Goal: Task Accomplishment & Management: Manage account settings

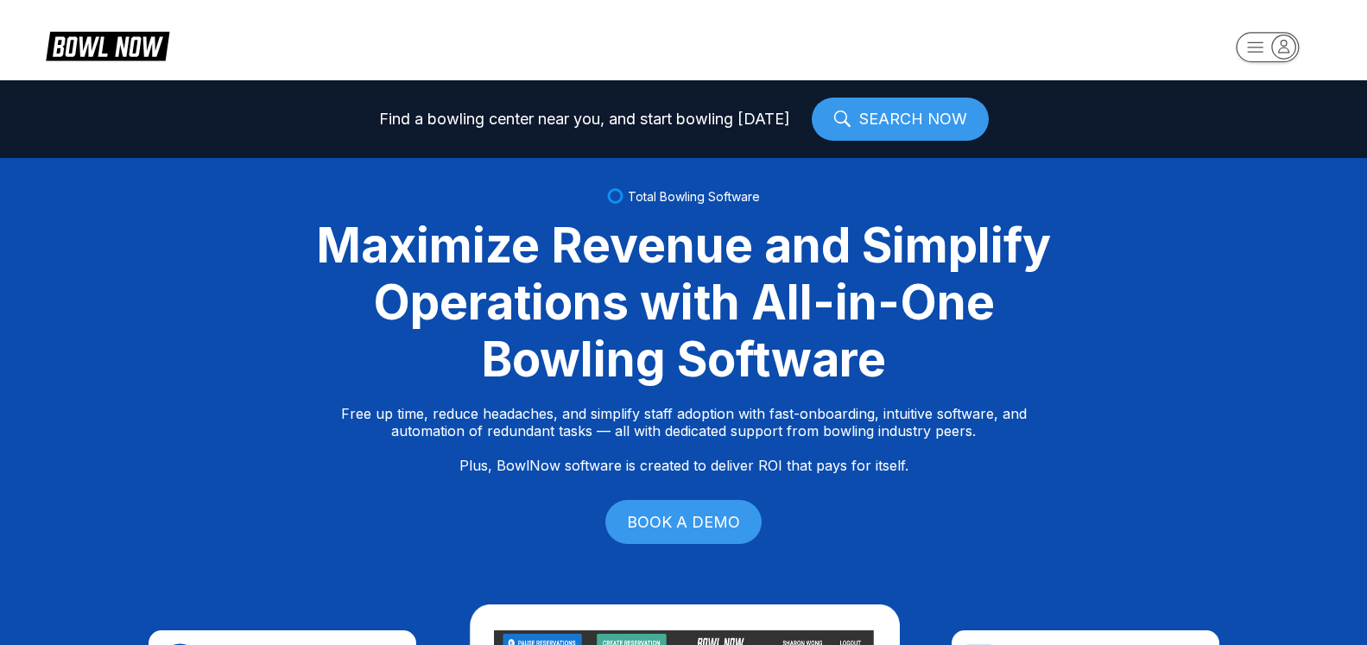
click at [1278, 47] on icon "button" at bounding box center [1283, 46] width 23 height 23
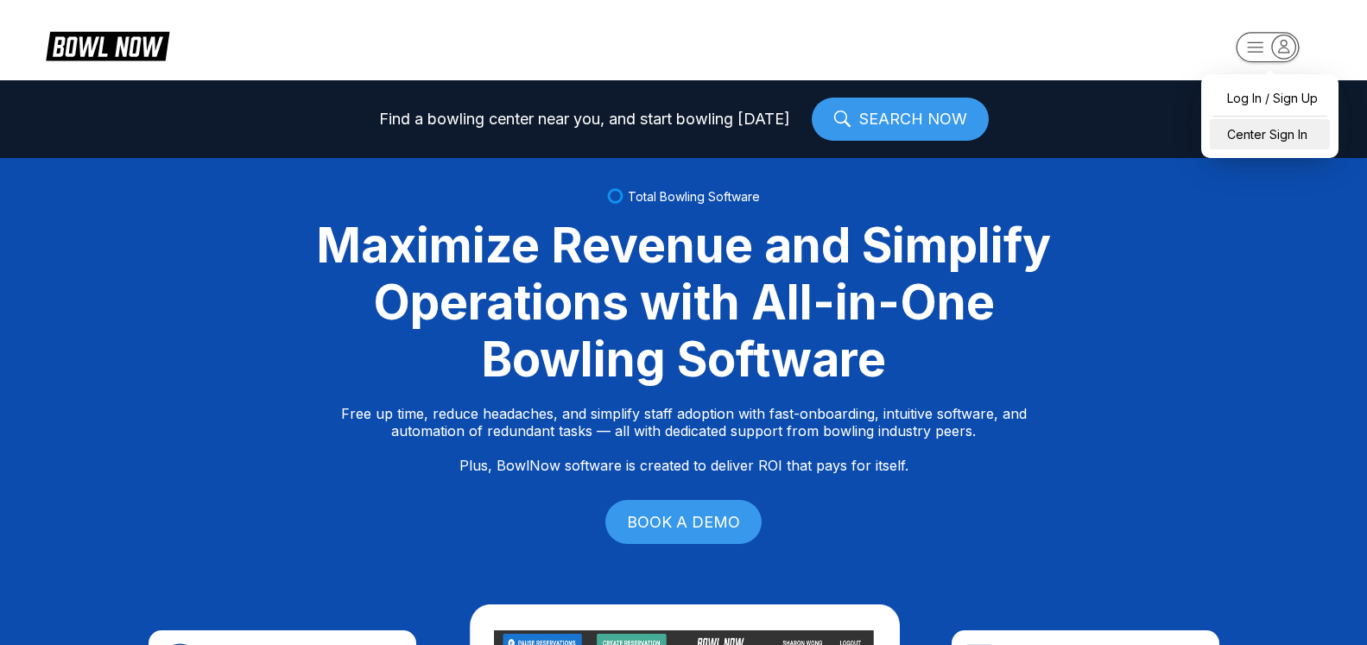
click at [1266, 139] on div "Center Sign In" at bounding box center [1270, 134] width 120 height 30
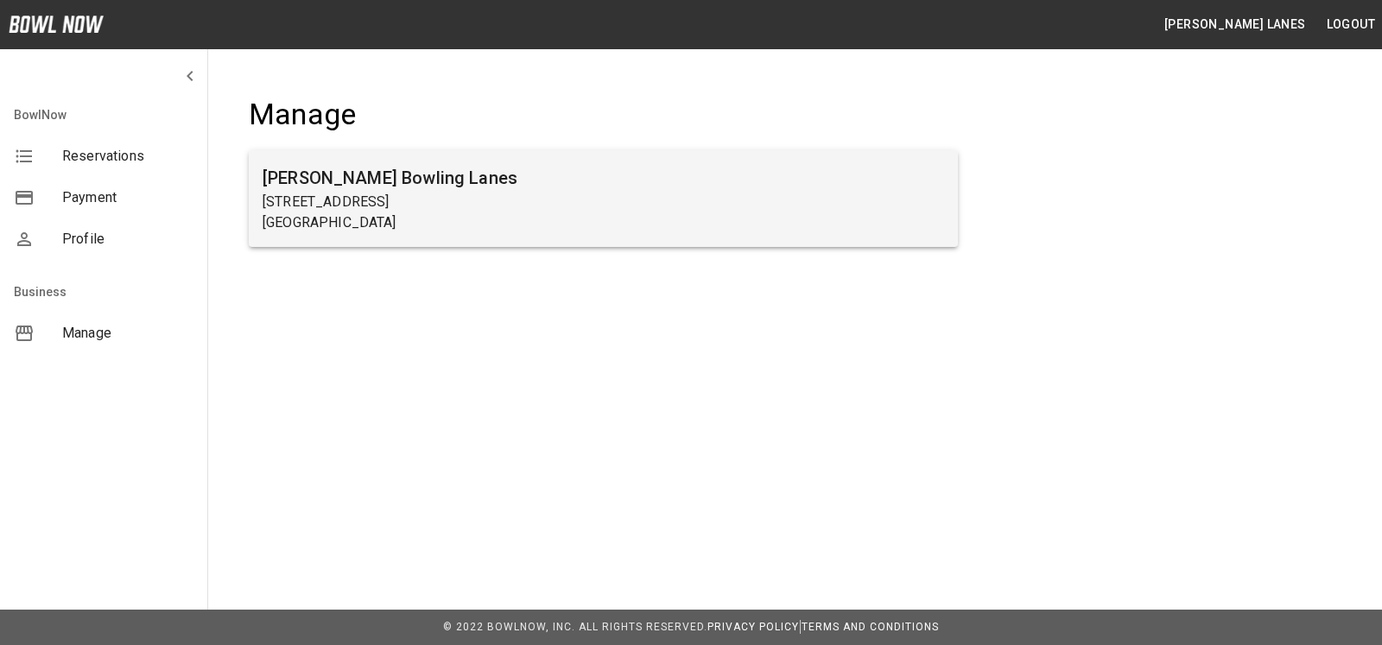
click at [443, 215] on p "[GEOGRAPHIC_DATA]" at bounding box center [602, 222] width 681 height 21
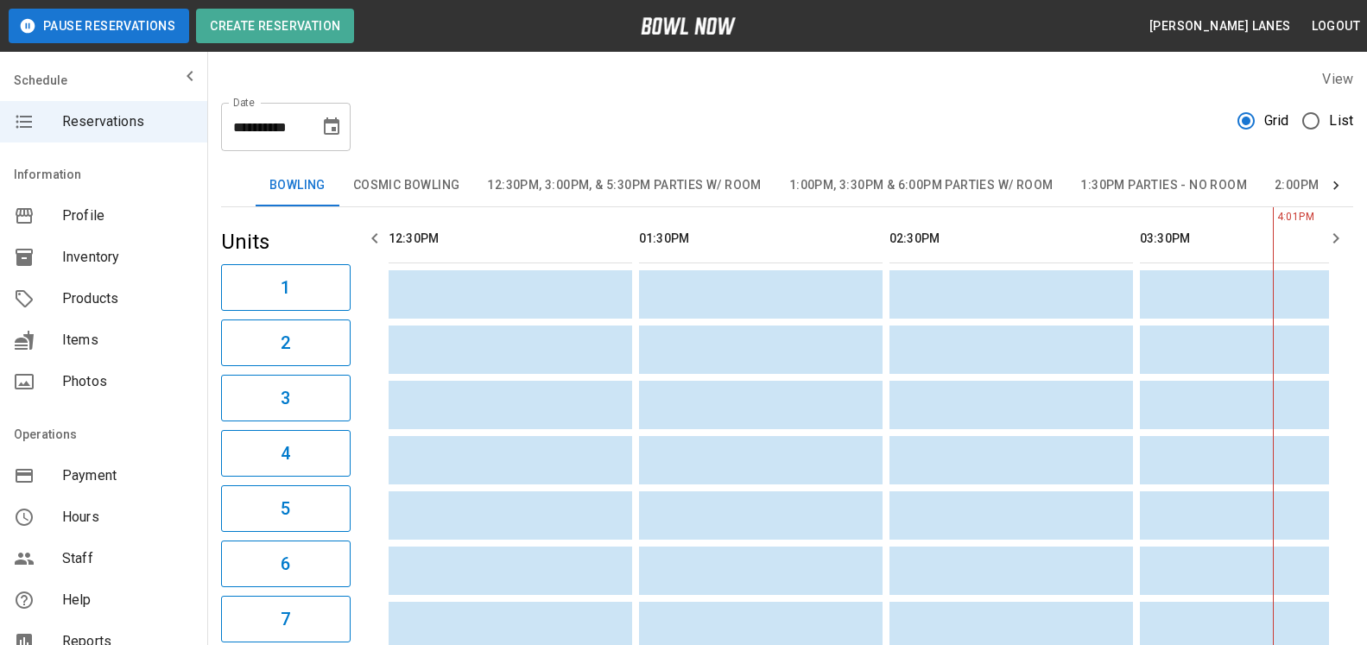
scroll to position [0, 1002]
